Goal: Task Accomplishment & Management: Use online tool/utility

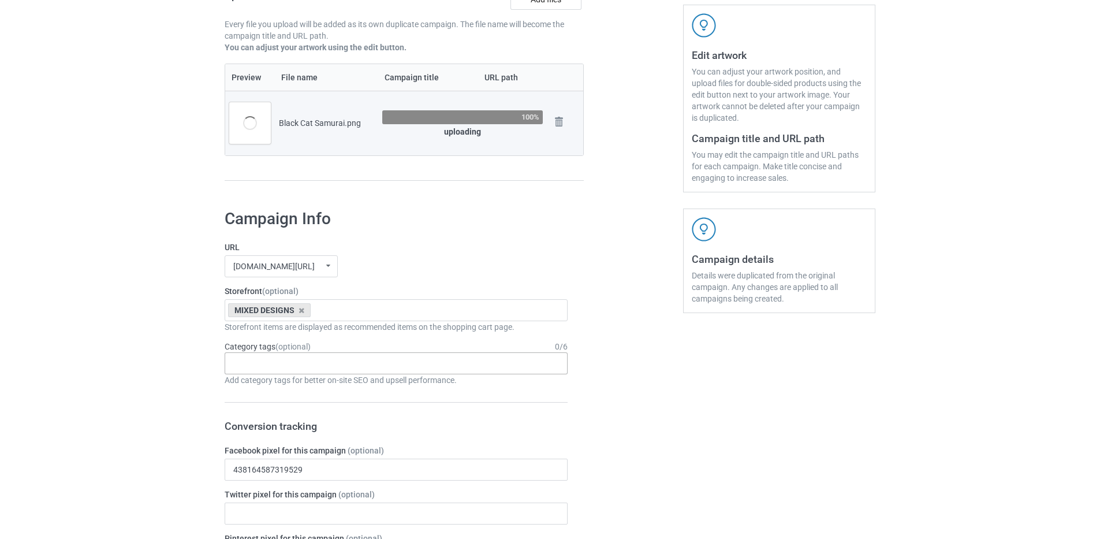
scroll to position [173, 0]
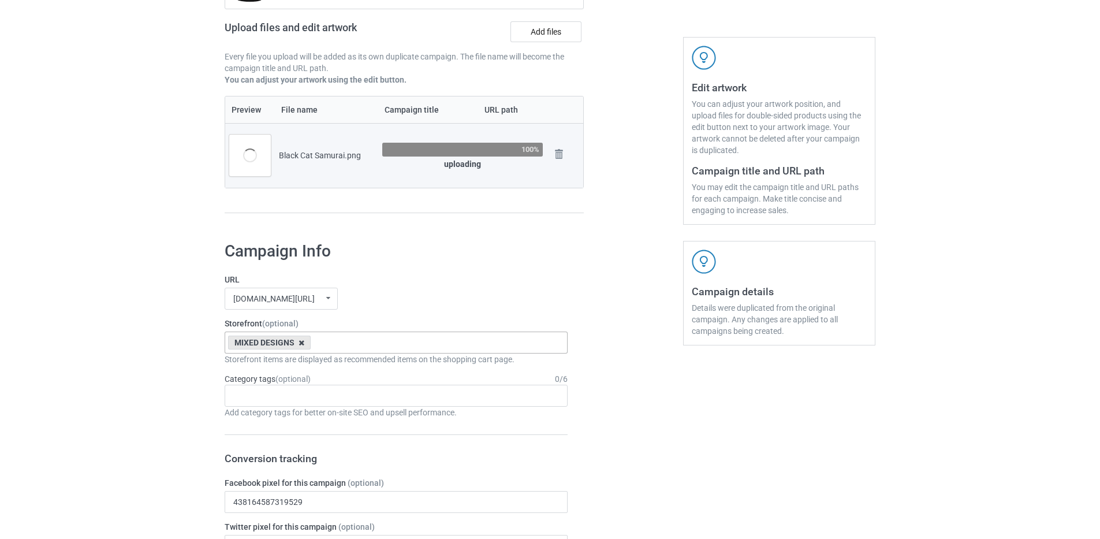
click at [301, 344] on icon at bounding box center [302, 343] width 6 height 8
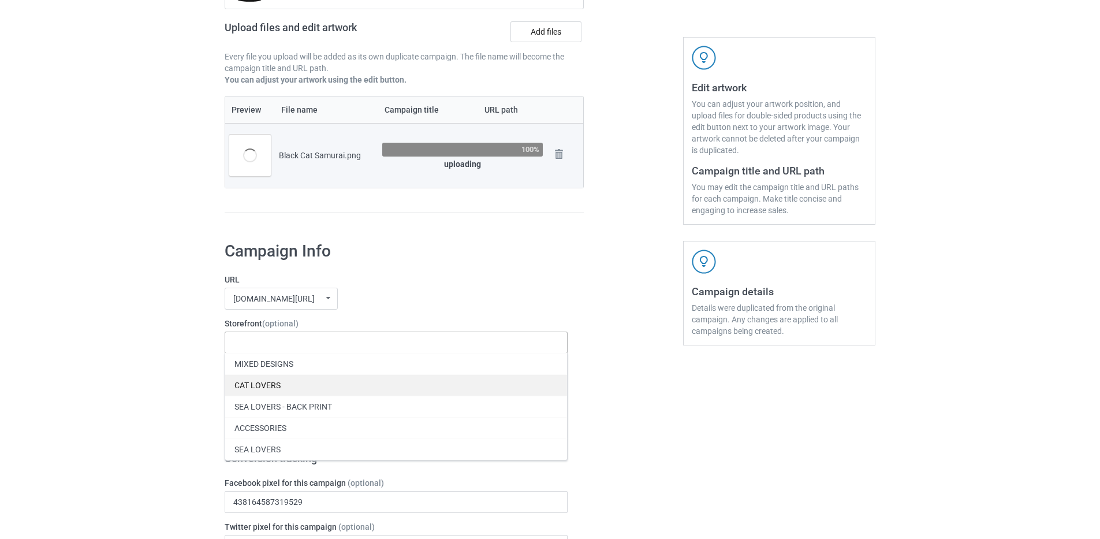
click at [260, 387] on div "CAT LOVERS" at bounding box center [396, 384] width 342 height 21
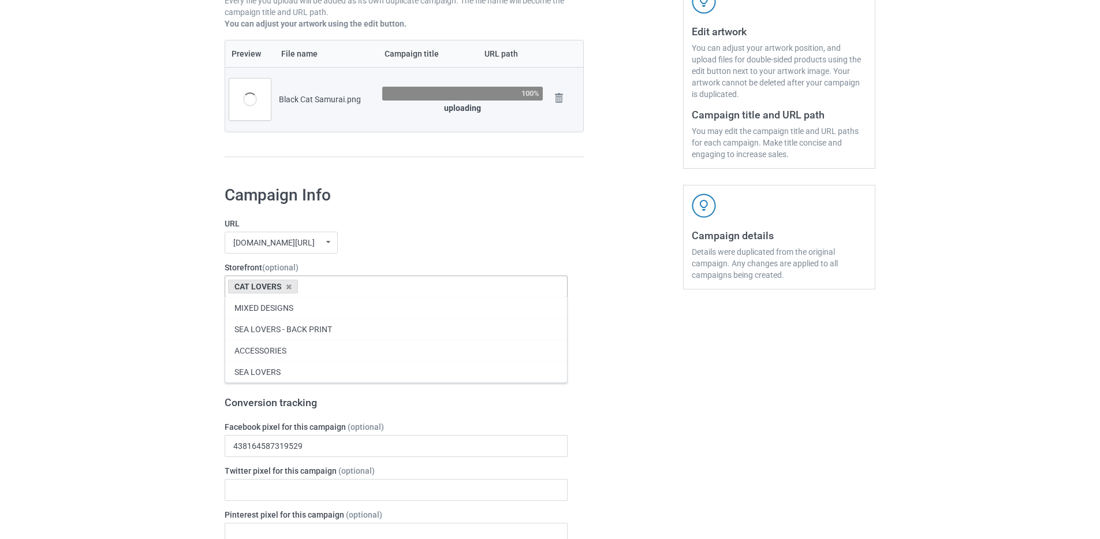
scroll to position [231, 0]
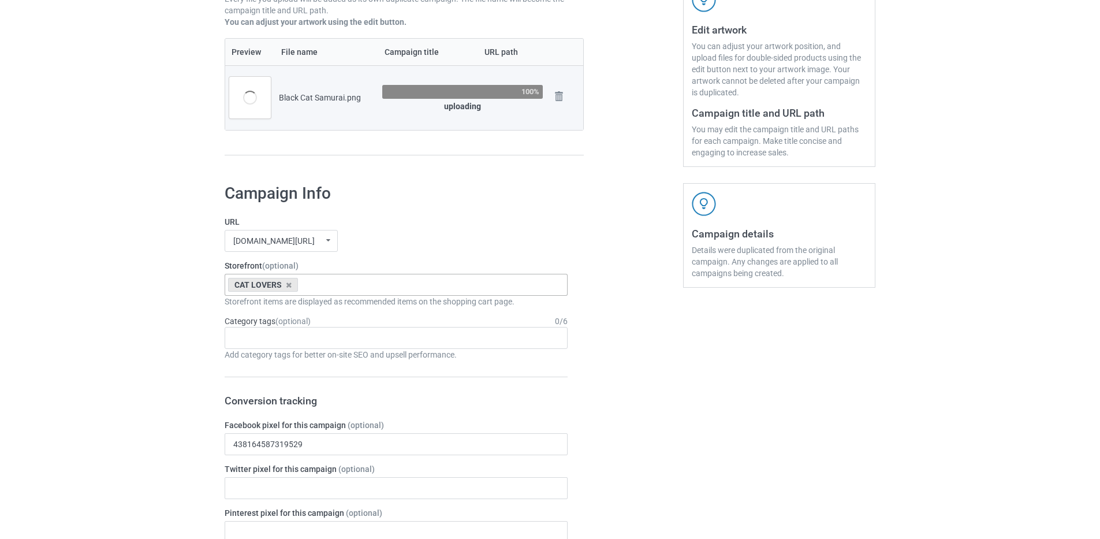
click at [72, 319] on div "Bulk duplicate campaign Campaign to duplicate GEN-X Original Artwork 5663x2486 …" at bounding box center [550, 526] width 1100 height 1450
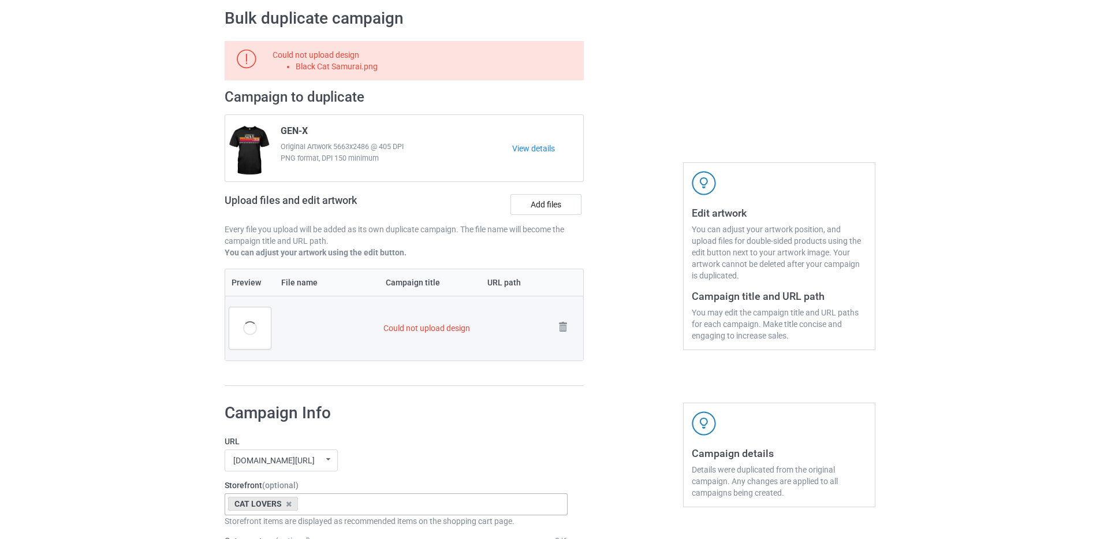
scroll to position [47, 0]
click at [561, 328] on img at bounding box center [563, 327] width 16 height 16
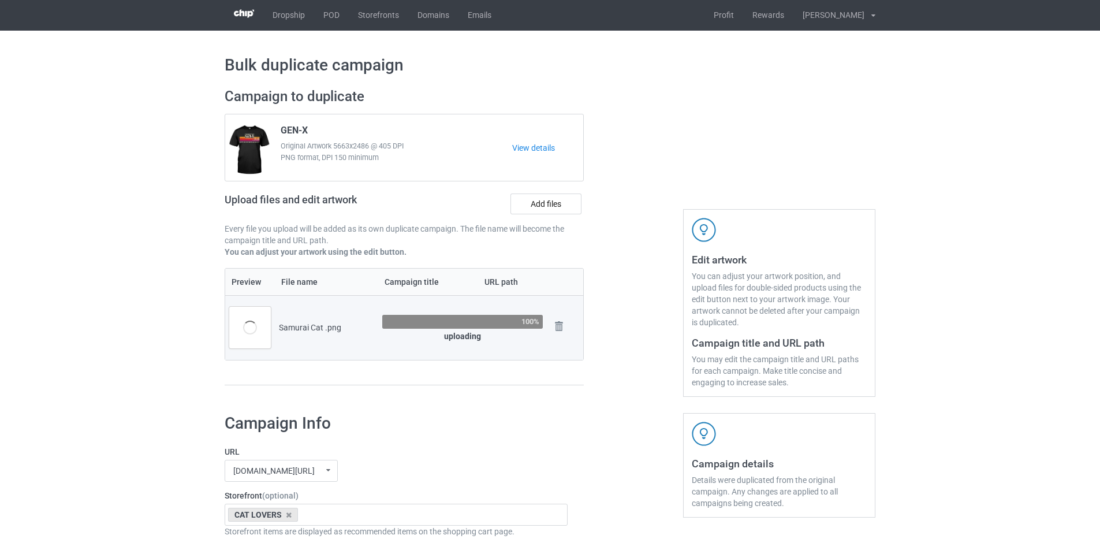
scroll to position [0, 0]
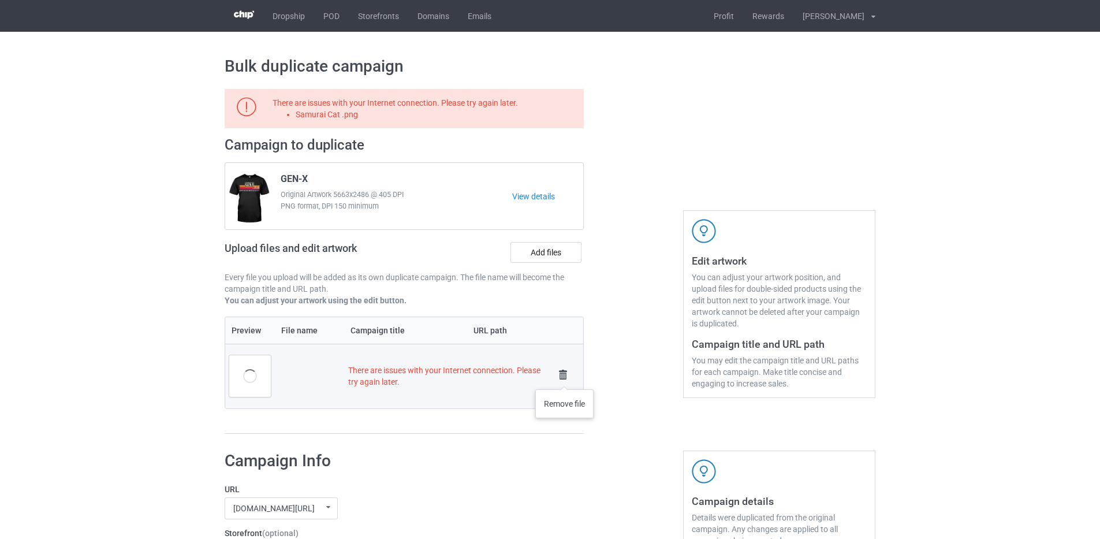
click at [565, 378] on img at bounding box center [563, 375] width 16 height 16
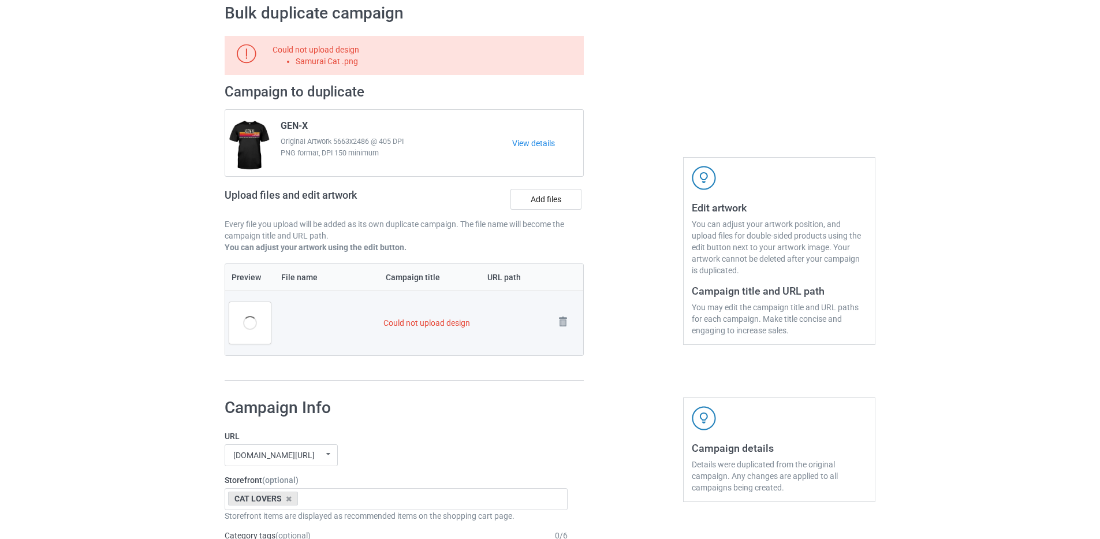
scroll to position [58, 0]
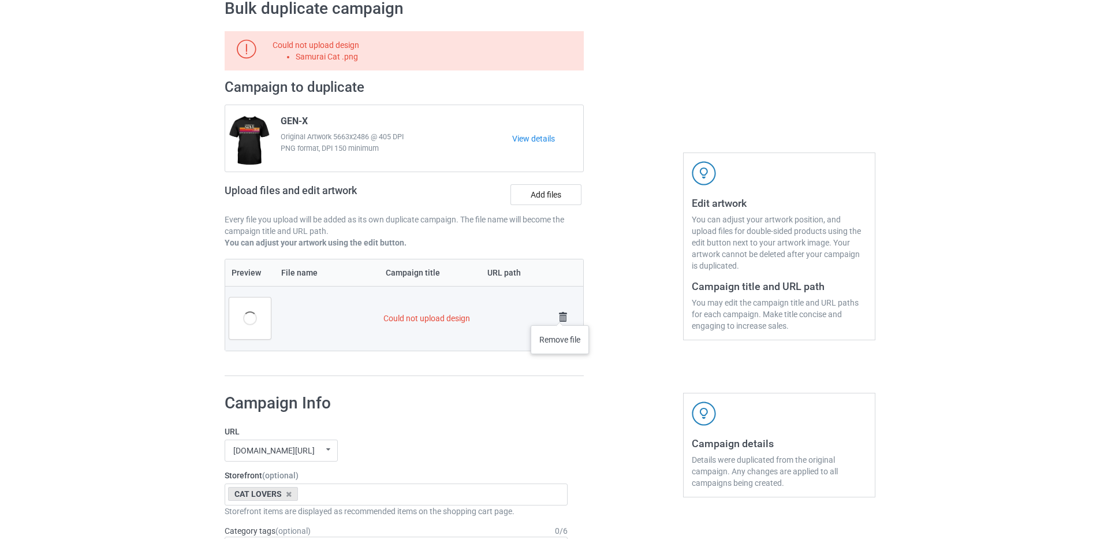
click at [561, 313] on img at bounding box center [563, 317] width 16 height 16
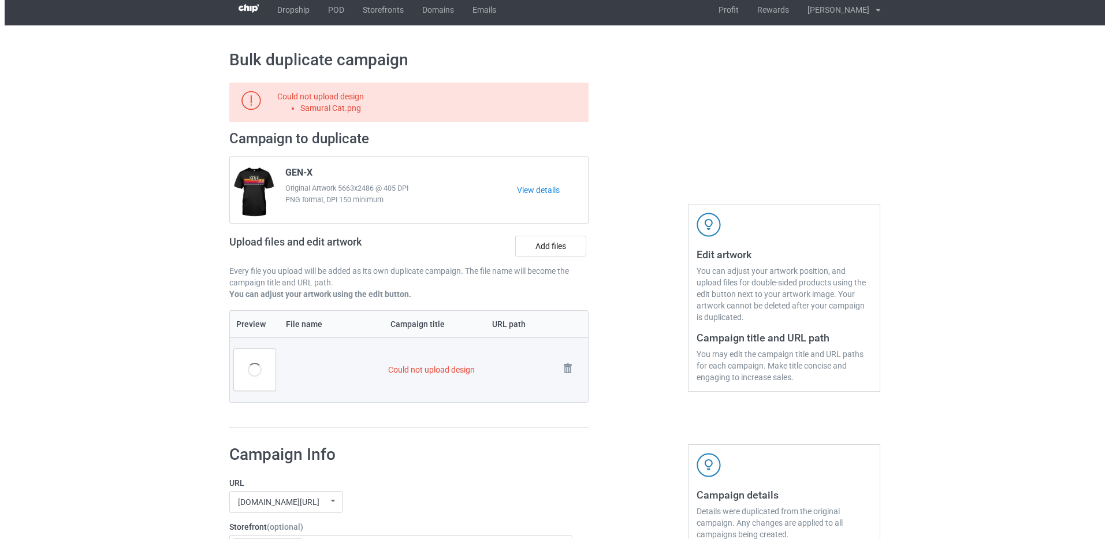
scroll to position [0, 0]
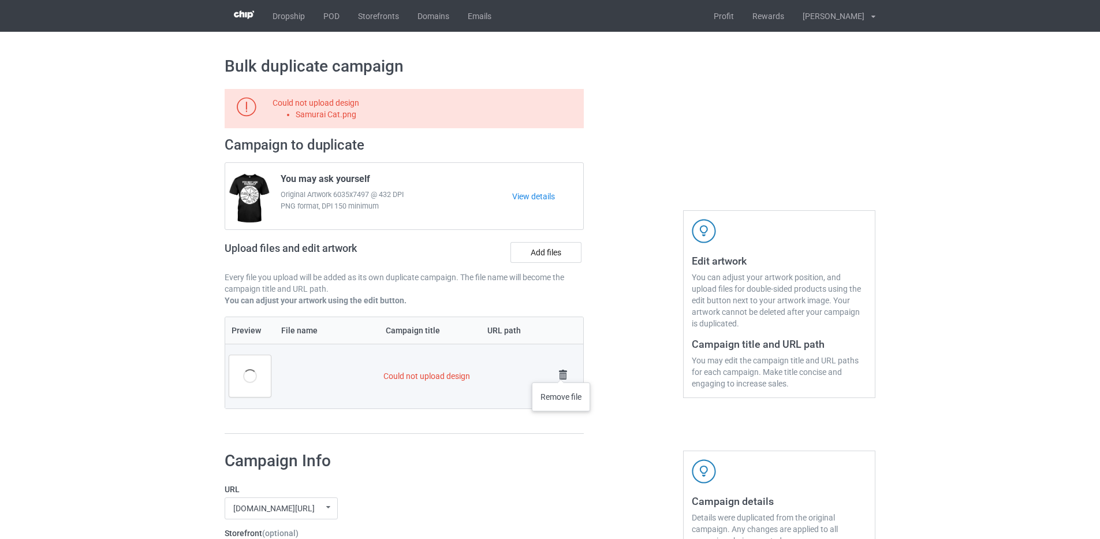
click at [561, 371] on img at bounding box center [563, 375] width 16 height 16
click at [568, 375] on img at bounding box center [563, 375] width 16 height 16
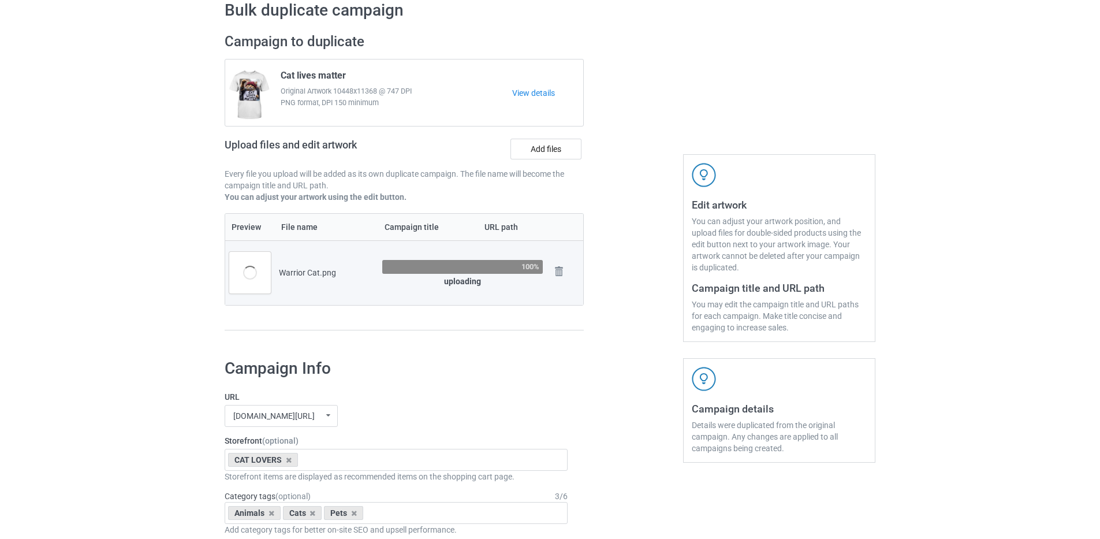
scroll to position [58, 0]
